Goal: Task Accomplishment & Management: Complete application form

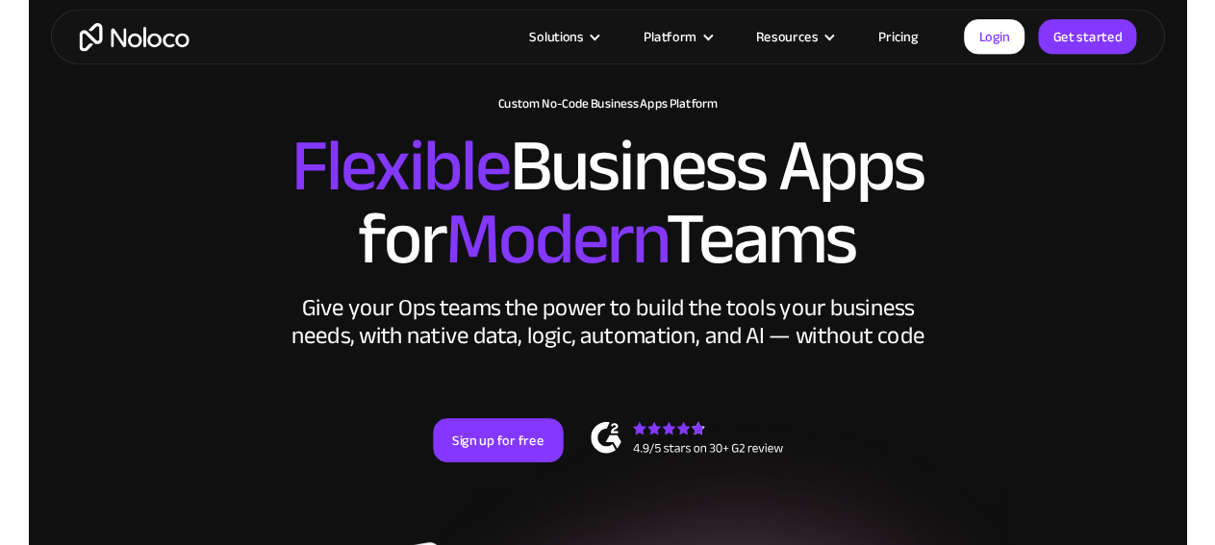
scroll to position [78, 0]
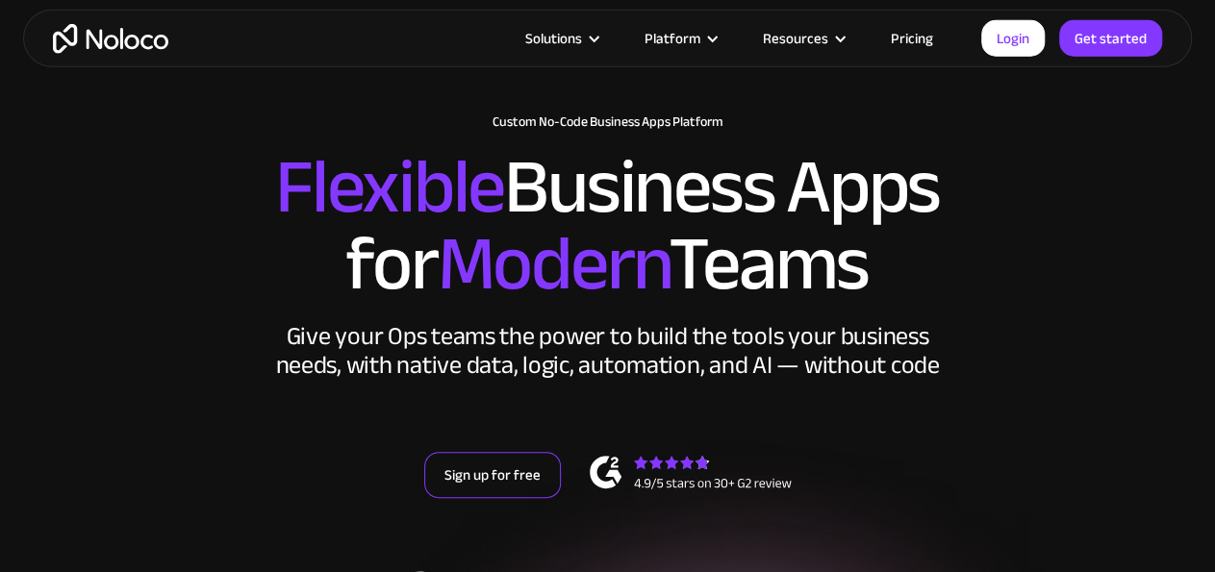
click at [499, 494] on link "Sign up for free" at bounding box center [492, 475] width 137 height 46
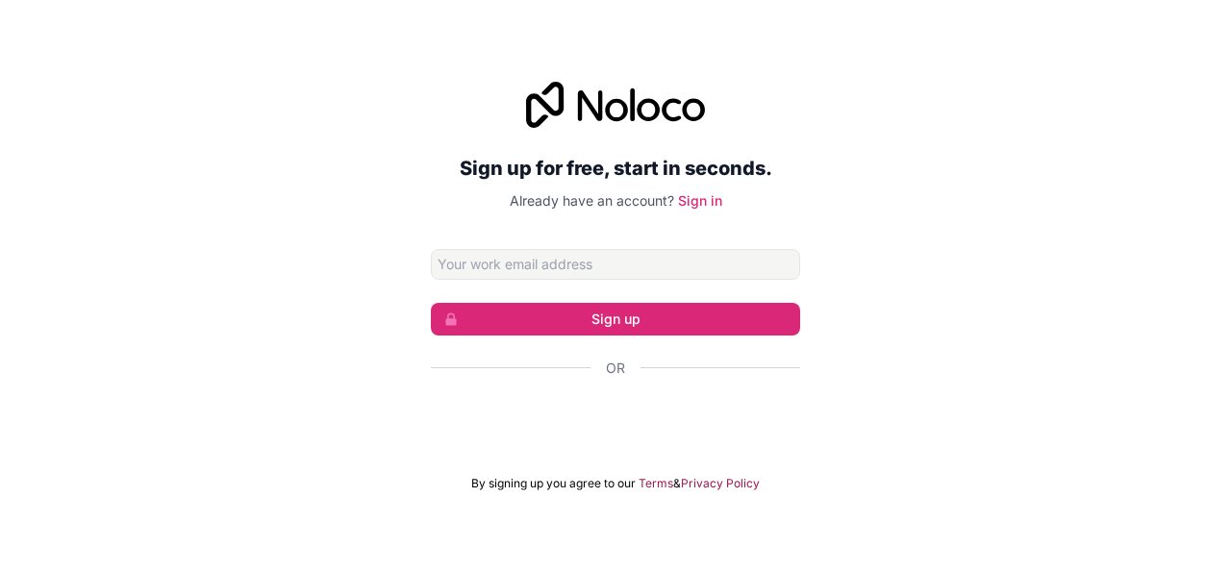
click at [496, 422] on div "Sign in with Google. Opens in new tab" at bounding box center [615, 420] width 369 height 42
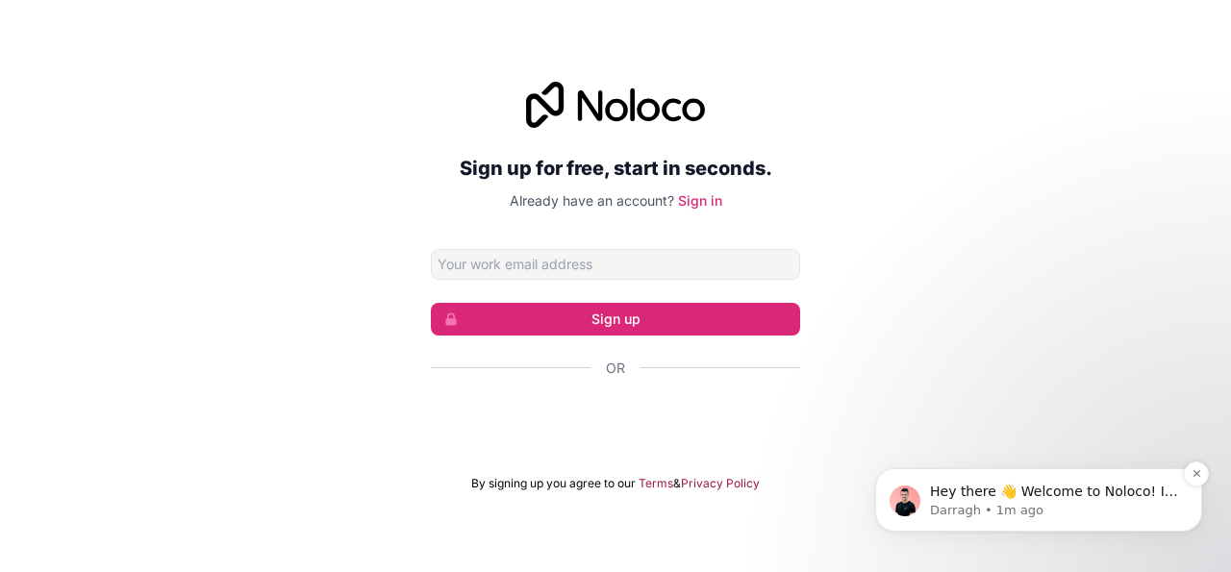
click at [944, 490] on p "Hey there 👋 Welcome to Noloco! If you have any questions, just reply to this me…" at bounding box center [1054, 492] width 248 height 19
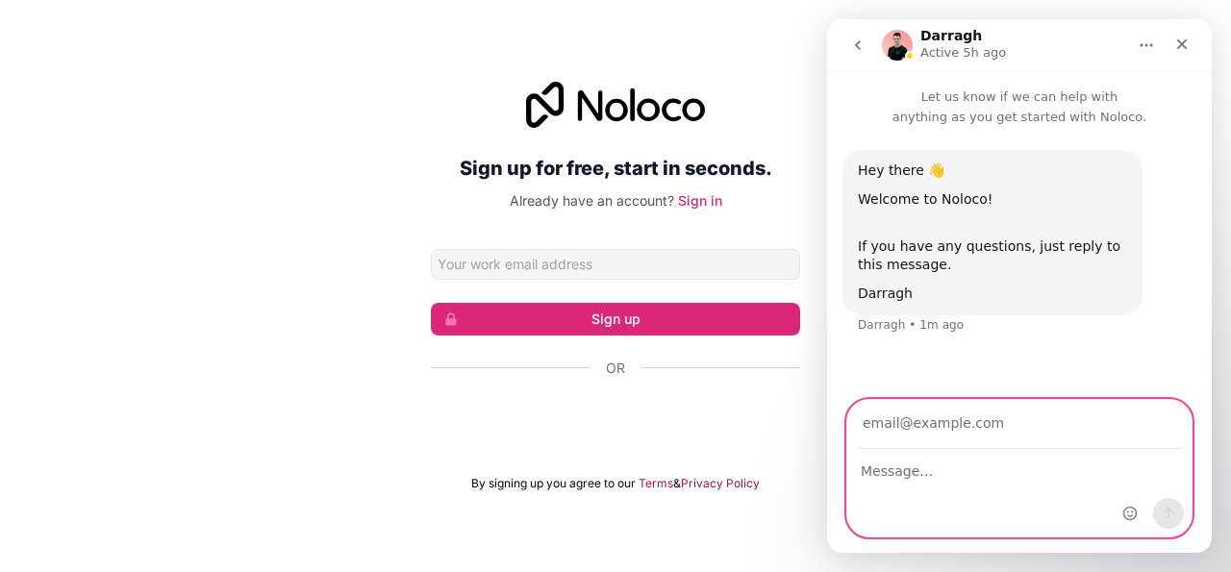
click at [903, 471] on textarea "Message…" at bounding box center [1019, 466] width 344 height 33
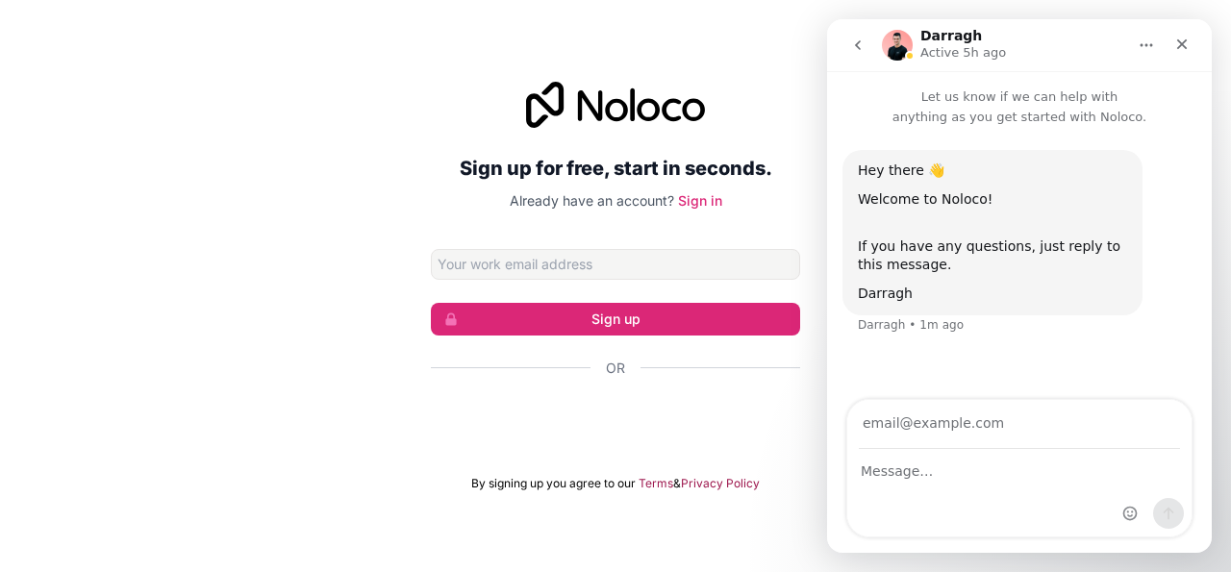
click at [855, 49] on icon "go back" at bounding box center [857, 45] width 15 height 15
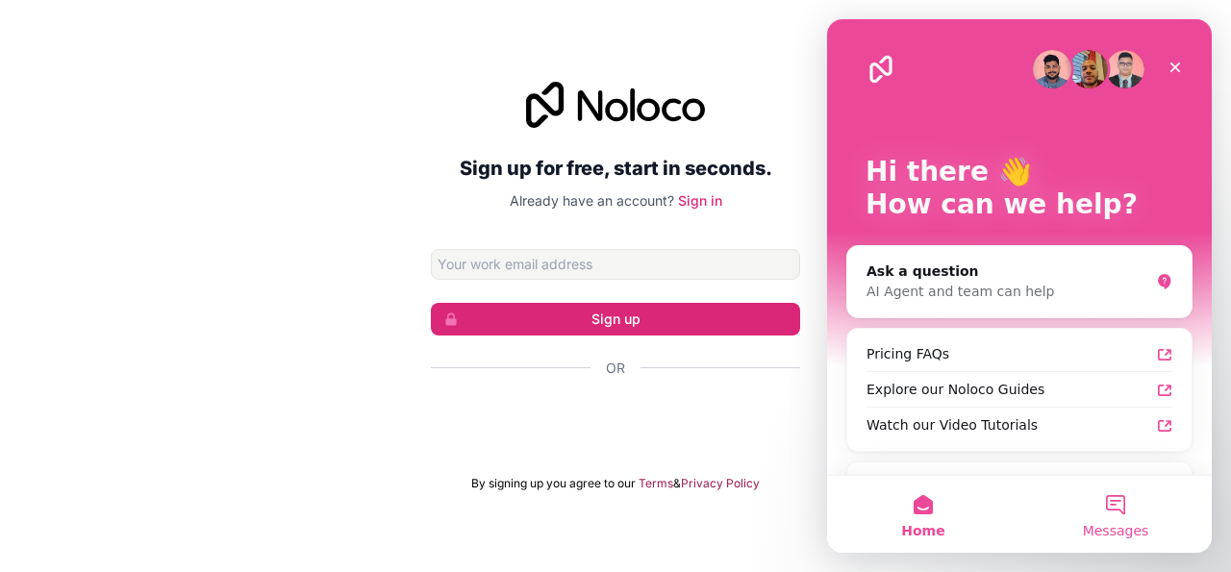
click at [1136, 520] on button "Messages" at bounding box center [1116, 514] width 192 height 77
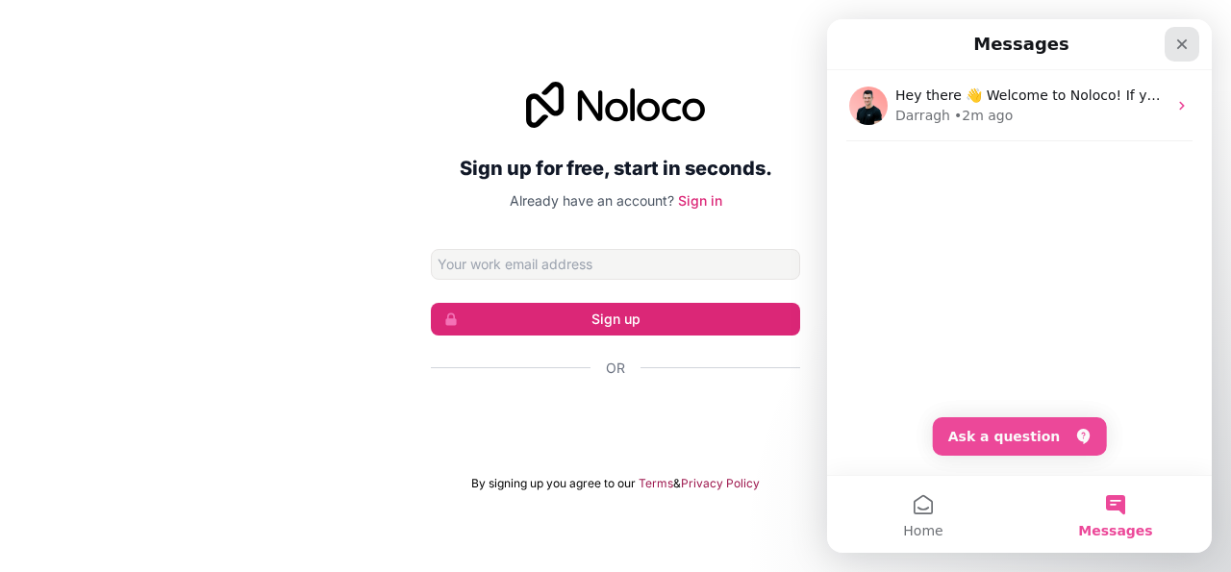
click at [1188, 45] on icon "Close" at bounding box center [1182, 44] width 15 height 15
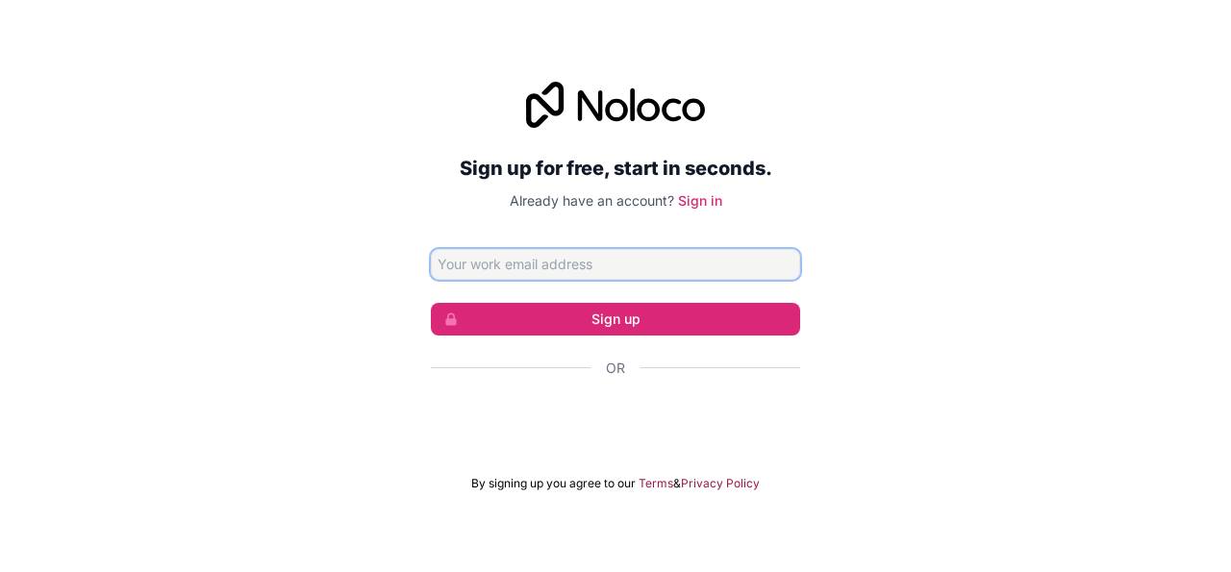
click at [515, 274] on input "Email address" at bounding box center [615, 264] width 369 height 31
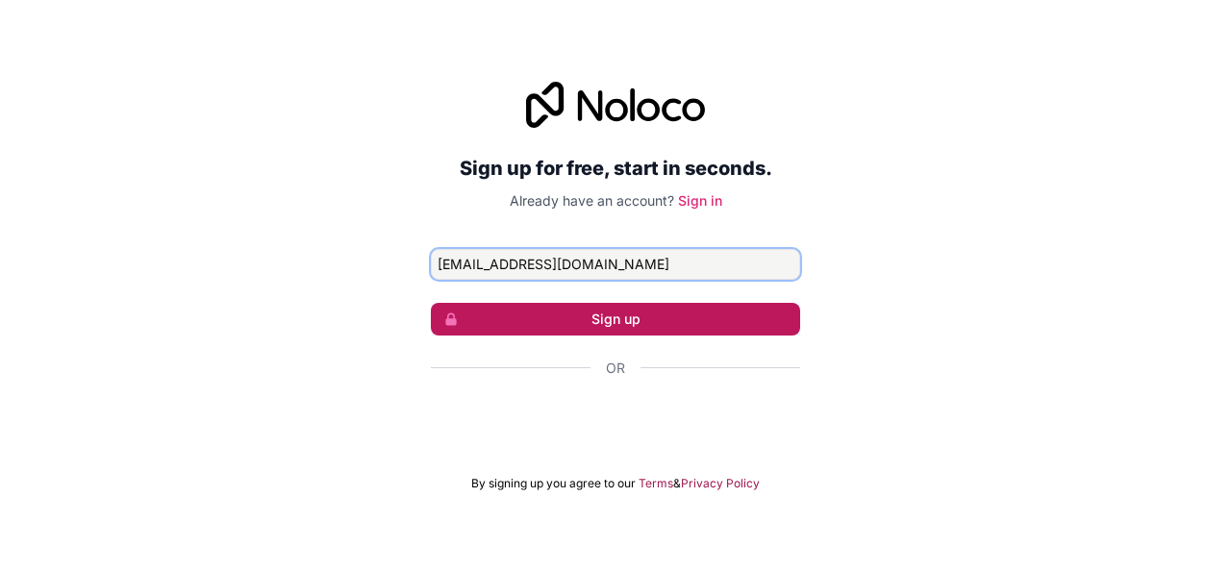
type input "sophieekhator7@gmail.com"
click at [558, 328] on button "Sign up" at bounding box center [615, 319] width 369 height 33
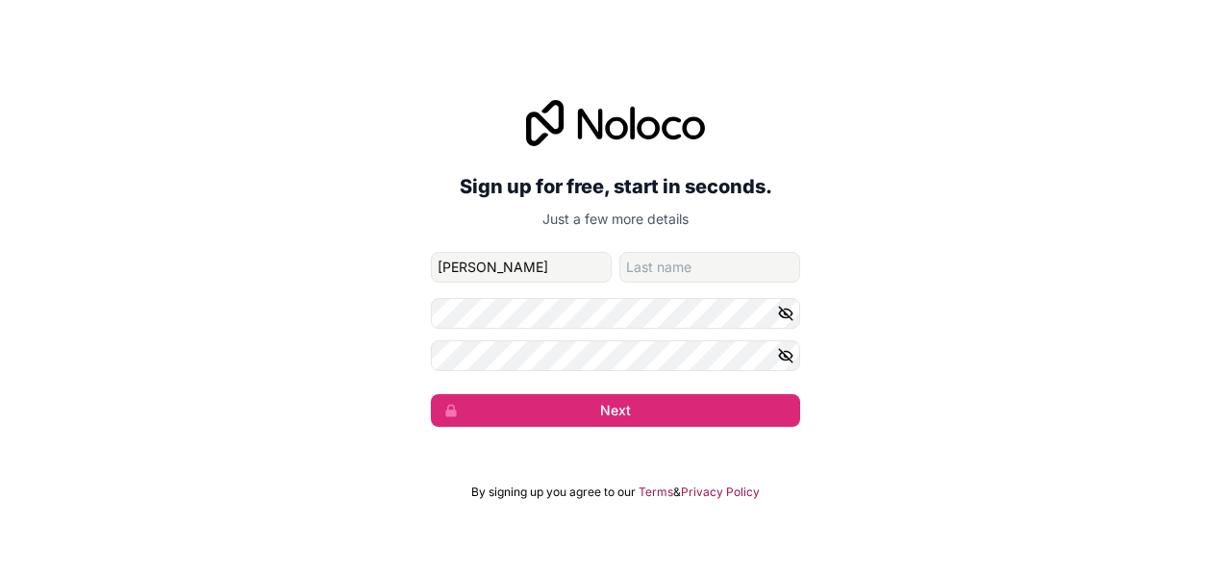
type input "sophie"
click at [695, 255] on input "family-name" at bounding box center [709, 267] width 181 height 31
type input "ekhator"
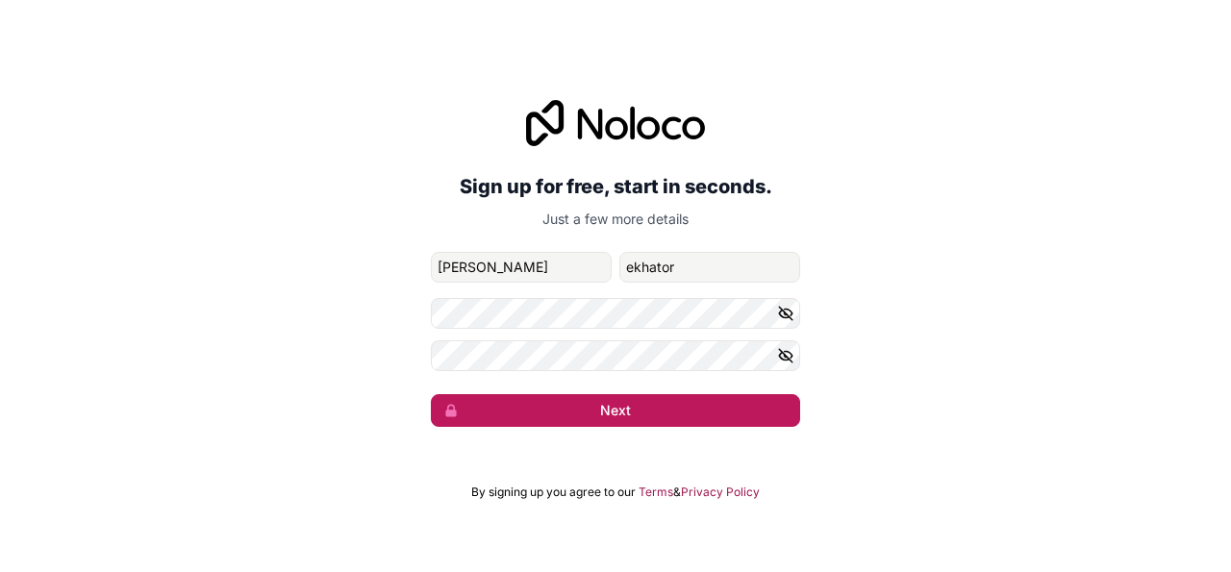
click at [500, 409] on button "Next" at bounding box center [615, 410] width 369 height 33
